Goal: Contribute content

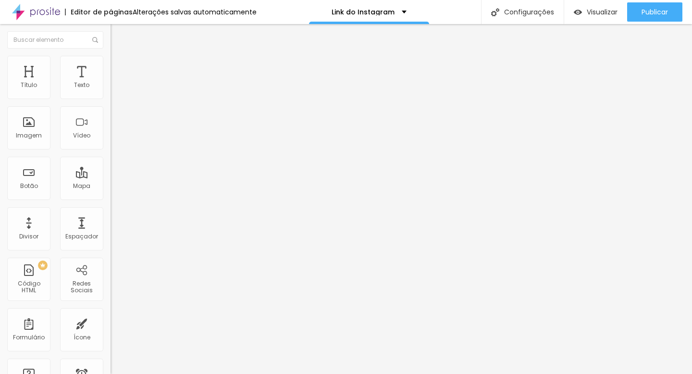
click at [110, 90] on input "WhatsApp" at bounding box center [167, 86] width 115 height 10
type input "Lista VIP Ensaio [DATE]"
click at [110, 149] on font "Normal" at bounding box center [121, 147] width 22 height 8
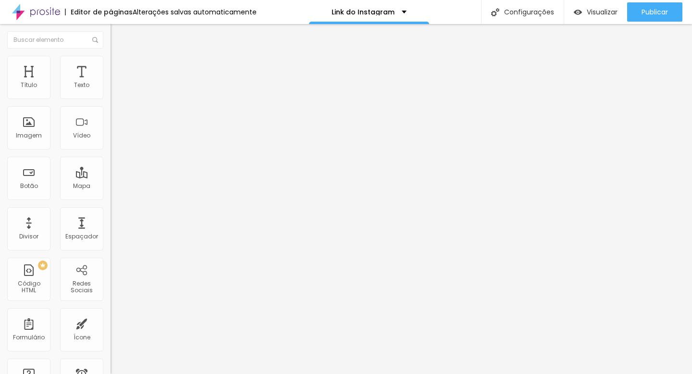
click at [110, 149] on font "Normal" at bounding box center [121, 147] width 22 height 8
click at [110, 197] on input "[URL][DOMAIN_NAME][PHONE_NUMBER]" at bounding box center [167, 193] width 115 height 10
paste input "[DOMAIN_NAME][URL]"
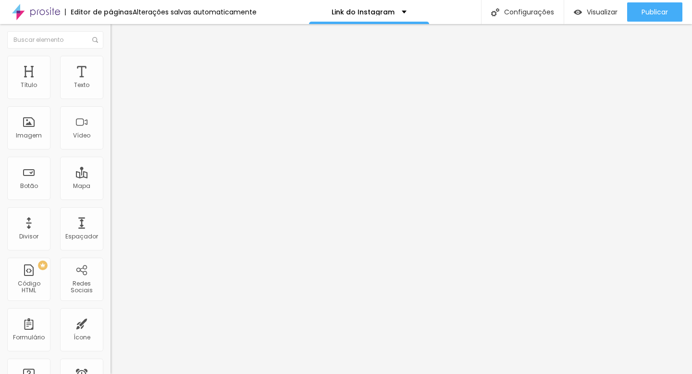
scroll to position [0, 138]
type input "[URL][DOMAIN_NAME]"
click at [110, 244] on div "Editar nulo Conteúdo Estilo Avançado Texto Lista VIP Ensaio [DATE] Alinhamento …" at bounding box center [165, 199] width 110 height 350
click at [110, 210] on div at bounding box center [165, 210] width 110 height 0
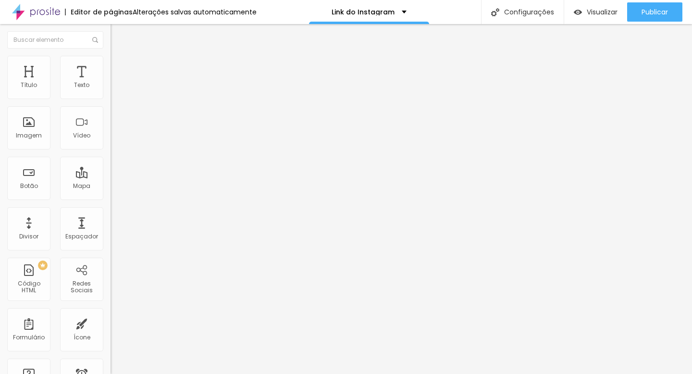
click at [110, 61] on img at bounding box center [114, 60] width 9 height 9
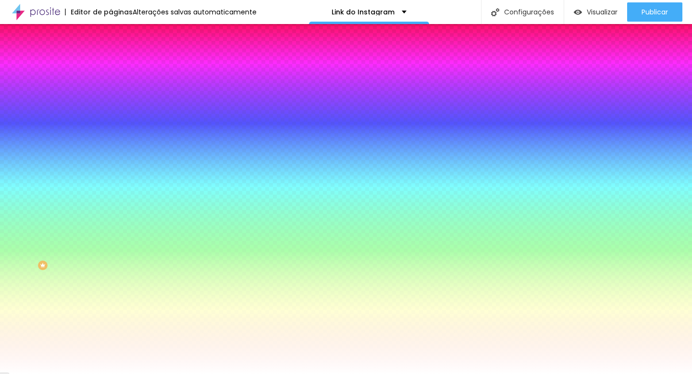
click at [119, 68] on font "Avançado" at bounding box center [135, 72] width 32 height 8
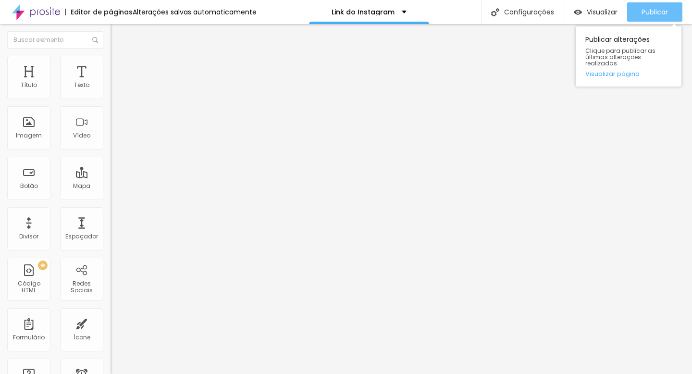
click at [649, 13] on font "Publicar" at bounding box center [654, 12] width 26 height 10
